Goal: Find specific page/section: Find specific page/section

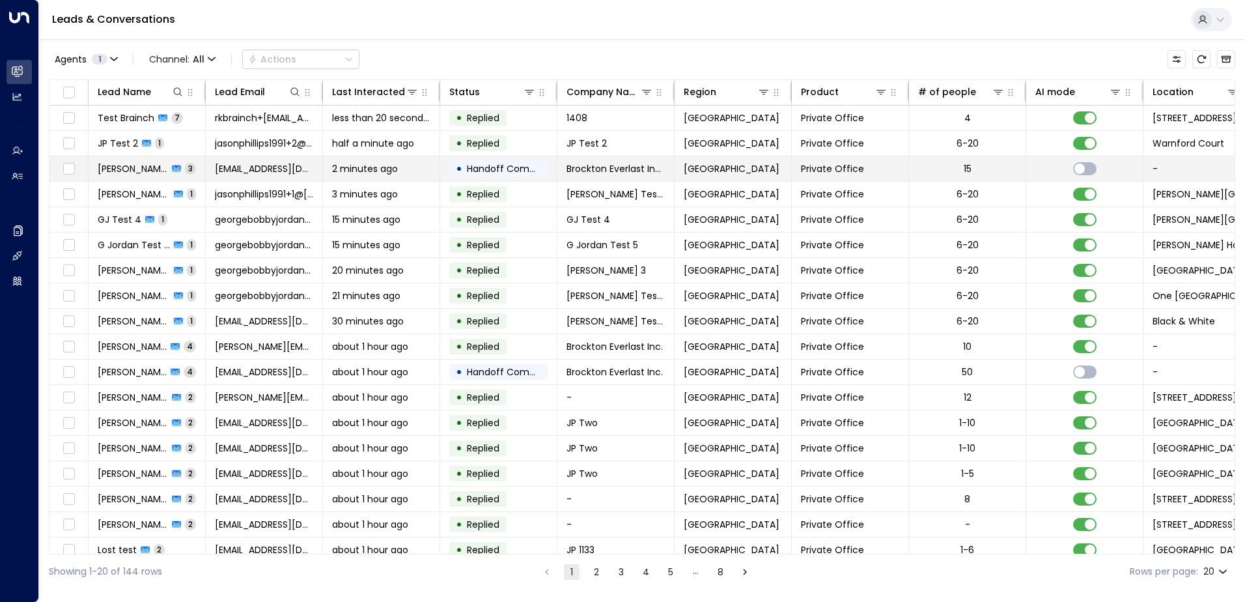
click at [130, 173] on span "[PERSON_NAME]" at bounding box center [133, 168] width 70 height 13
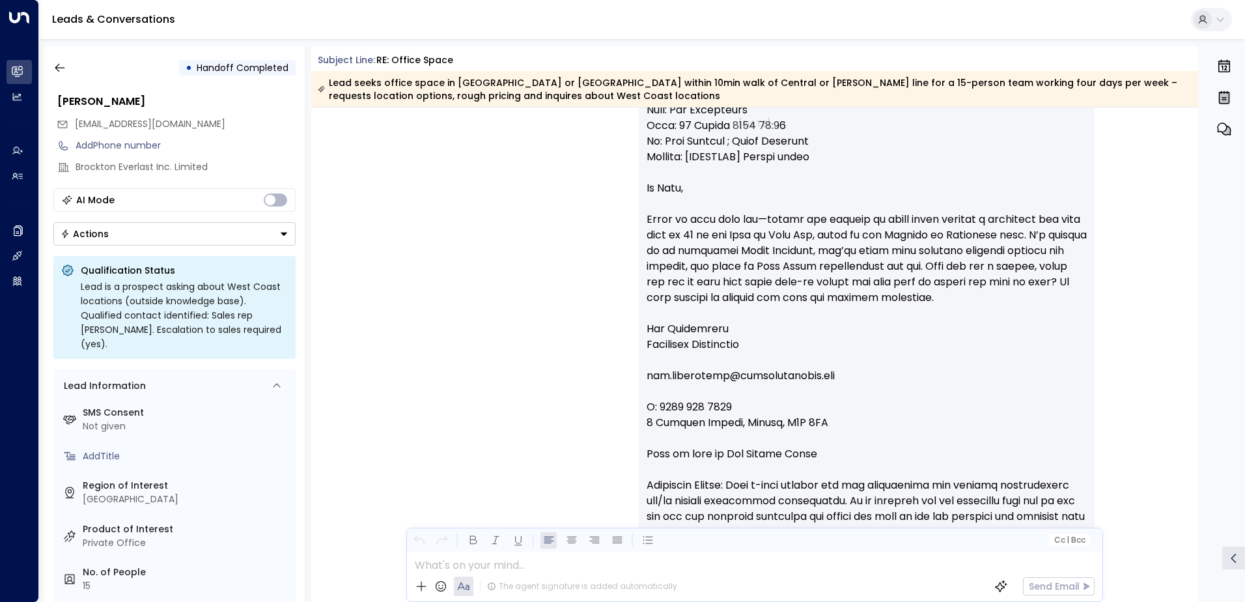
scroll to position [1975, 0]
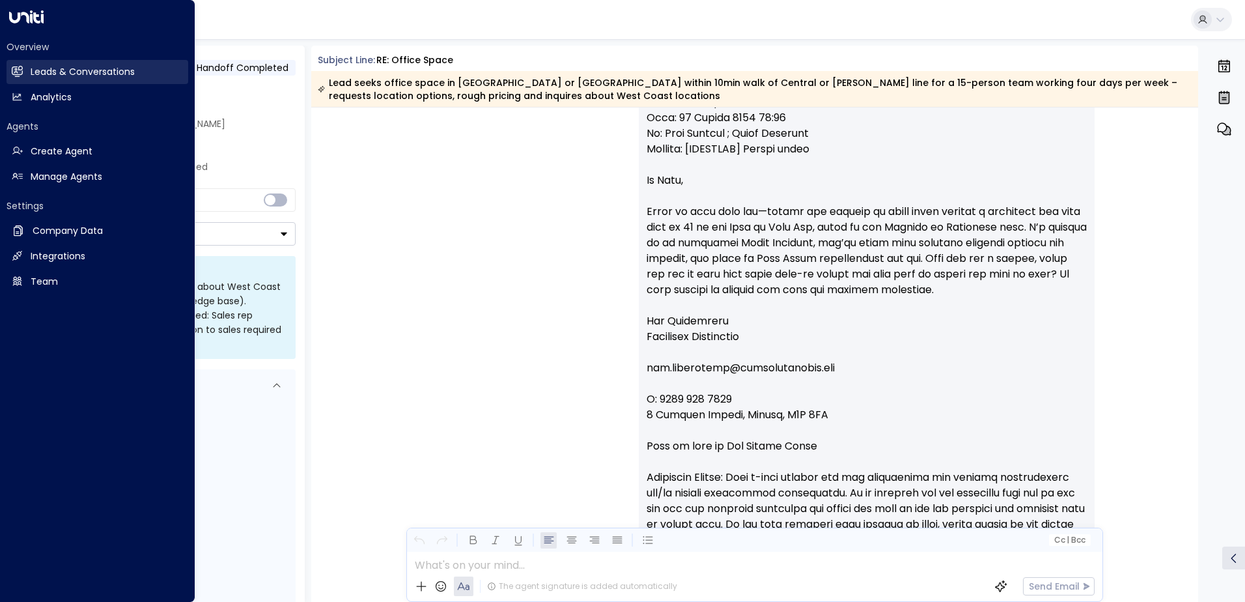
click at [31, 78] on h2 "Leads & Conversations" at bounding box center [83, 72] width 104 height 14
